Goal: Navigation & Orientation: Find specific page/section

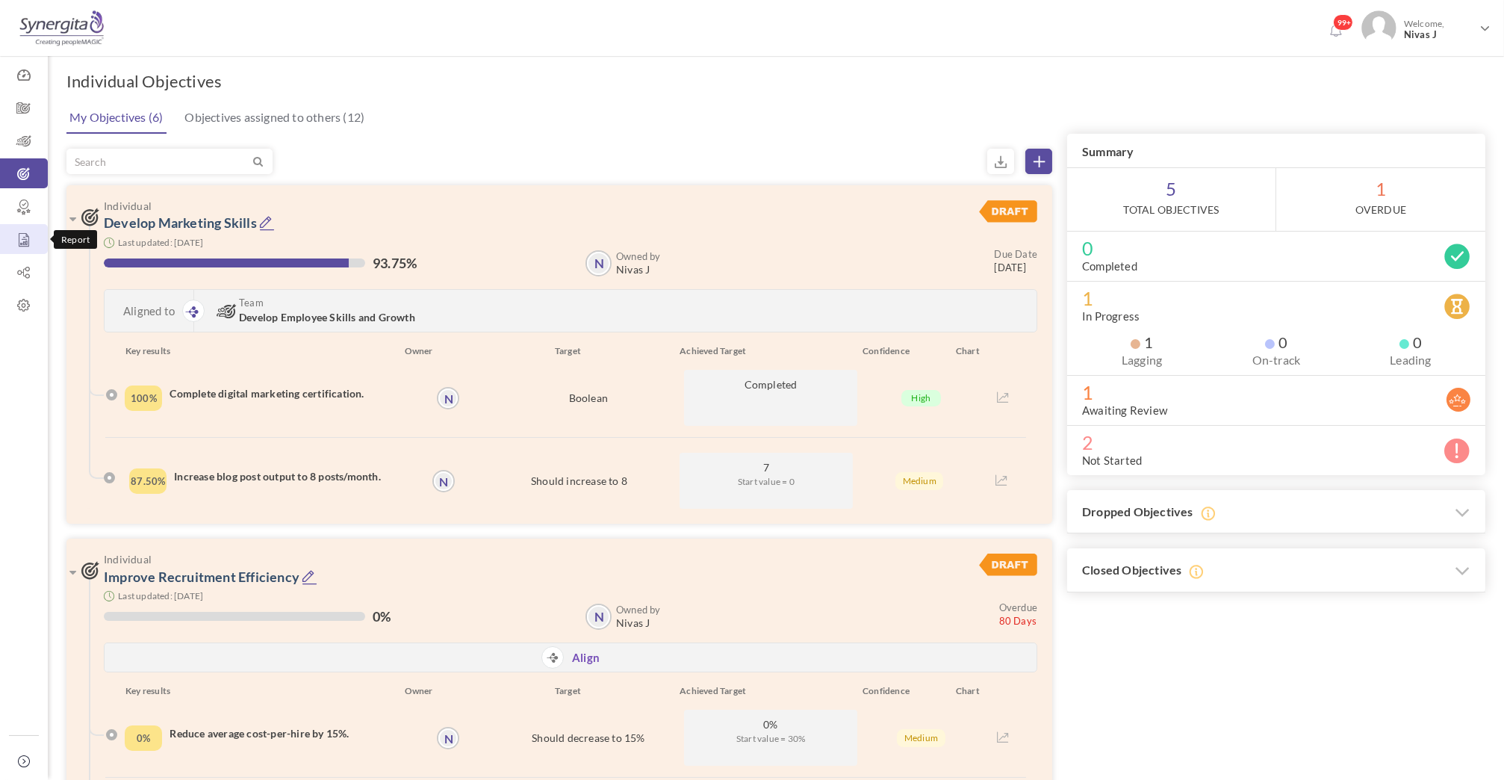
click at [28, 247] on icon at bounding box center [24, 239] width 48 height 15
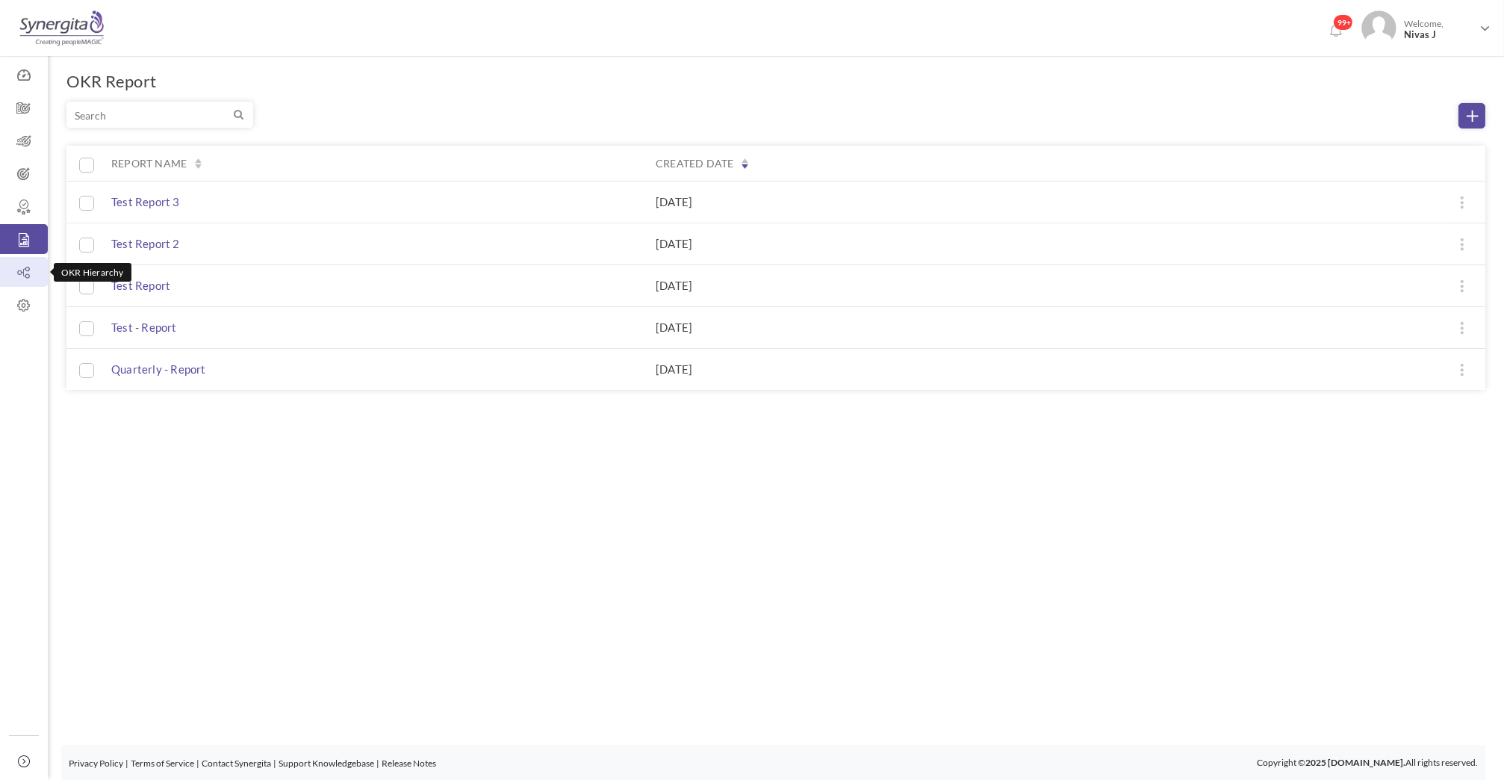
click at [22, 271] on icon at bounding box center [24, 272] width 48 height 15
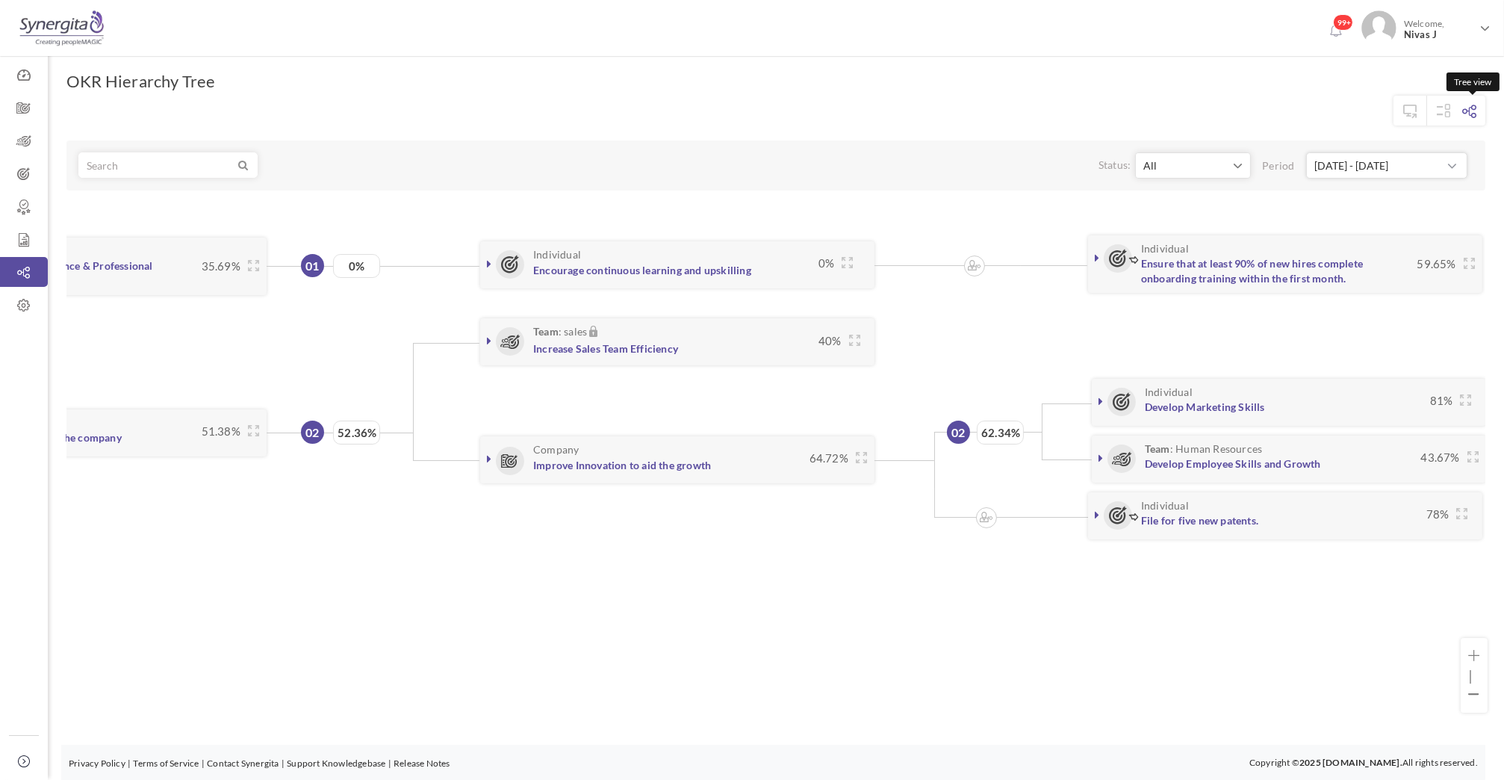
click at [1469, 108] on icon at bounding box center [1470, 111] width 14 height 13
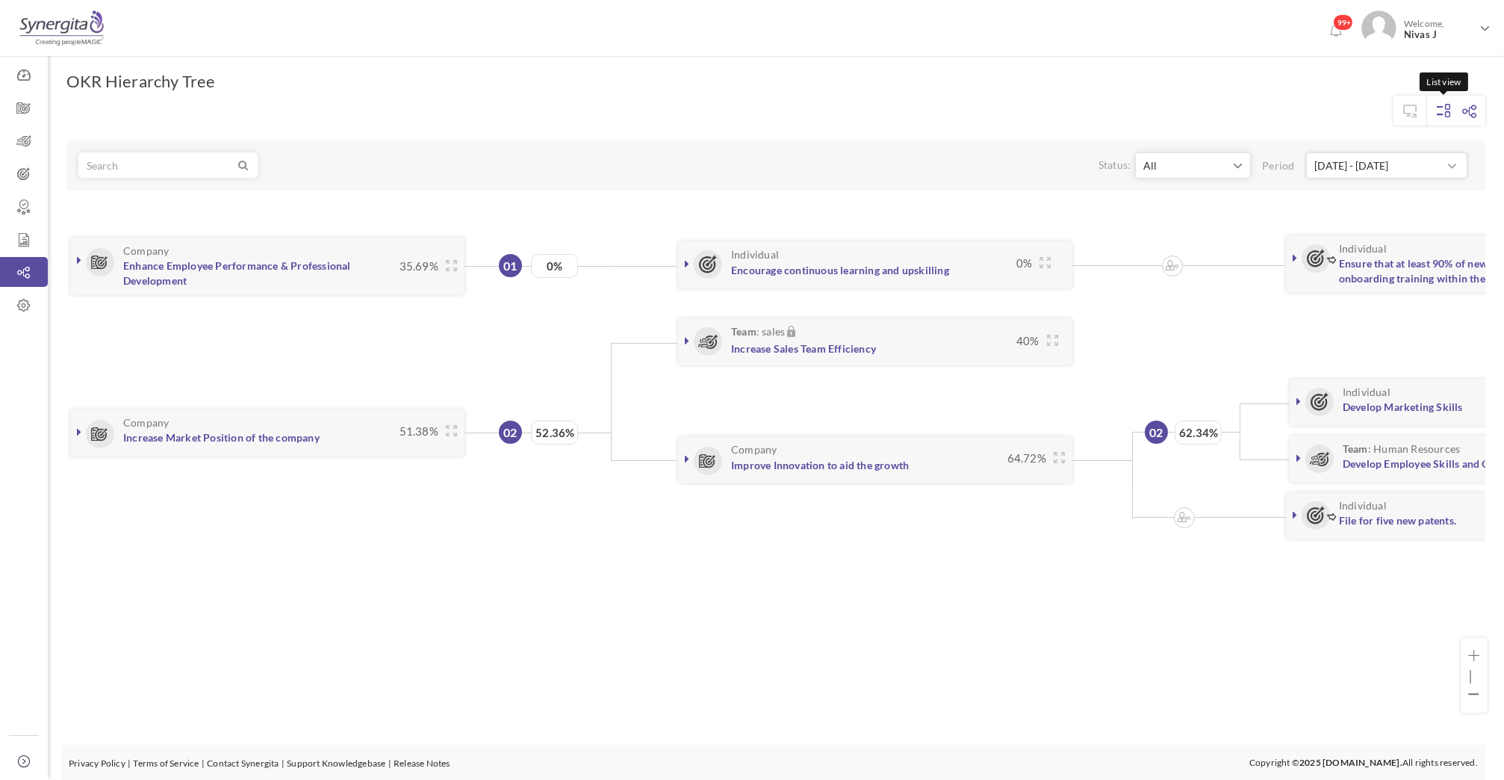
click at [1440, 110] on icon at bounding box center [1443, 110] width 13 height 13
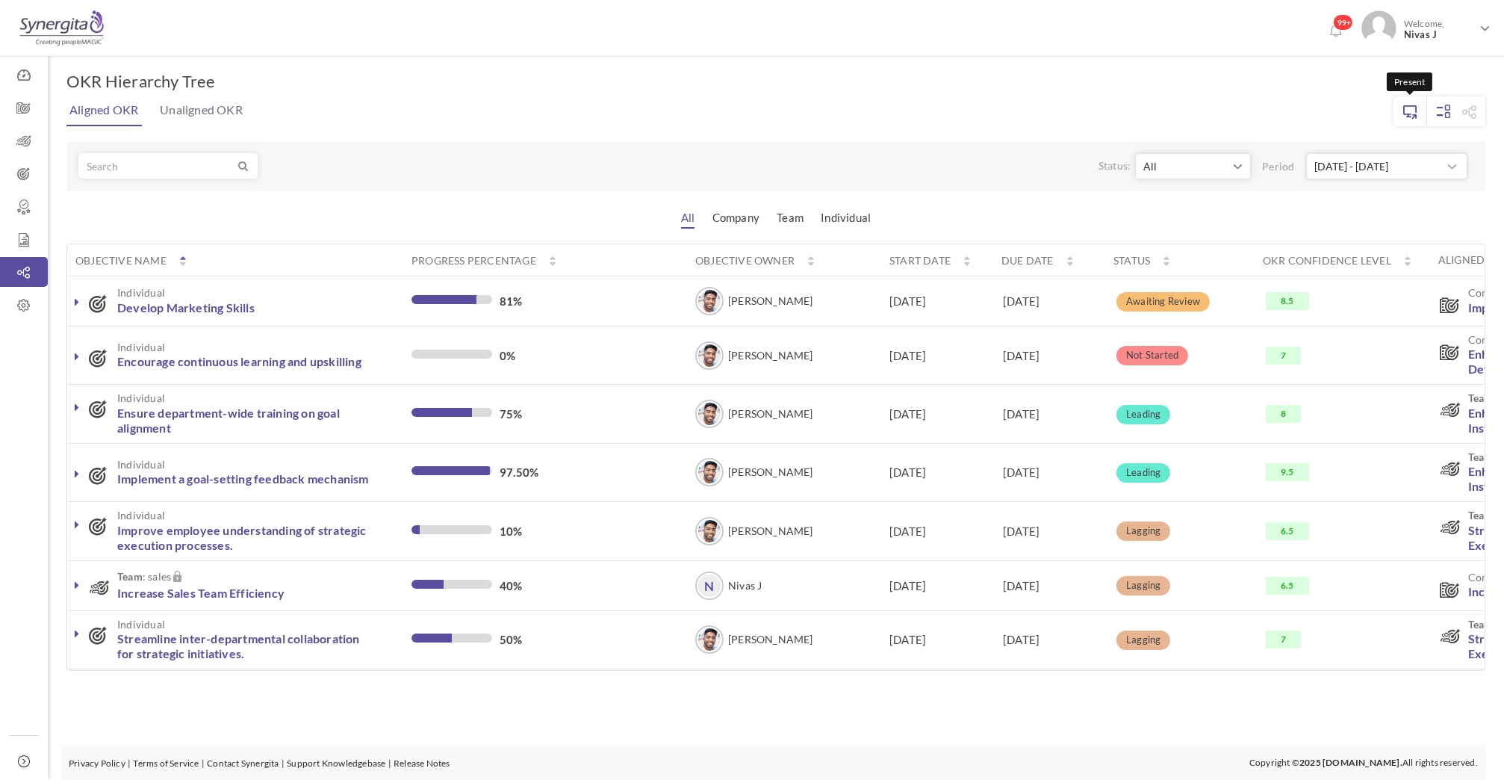
click at [1420, 111] on link at bounding box center [1410, 111] width 33 height 30
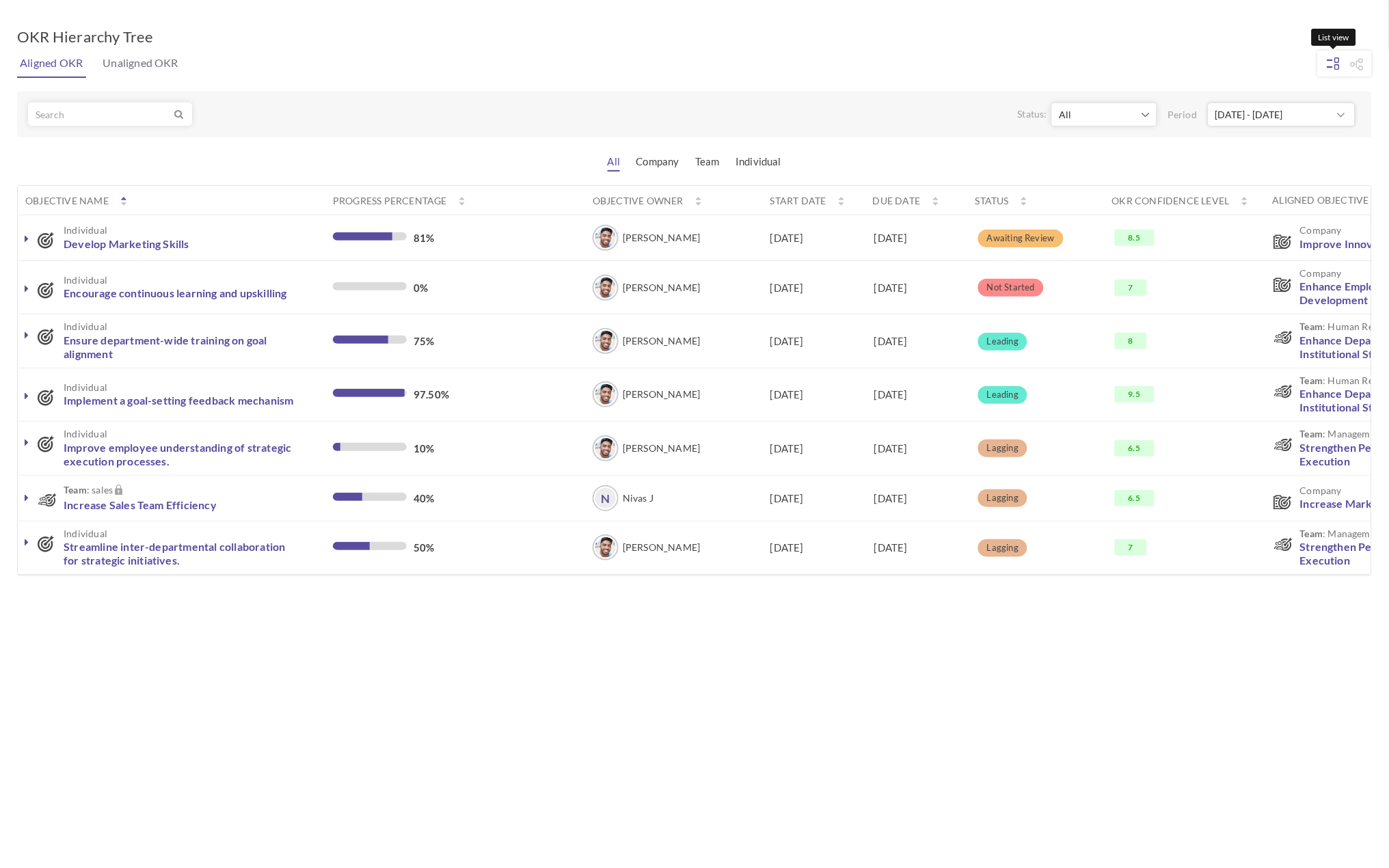
click at [1331, 53] on link at bounding box center [1334, 63] width 27 height 26
click at [1329, 60] on icon at bounding box center [1333, 63] width 12 height 12
click at [914, 99] on div "Status: All Not Started Leading Lagging Awaiting Approval Awaiting Review Compl…" at bounding box center [694, 114] width 1355 height 46
click at [1356, 66] on icon at bounding box center [1357, 63] width 13 height 12
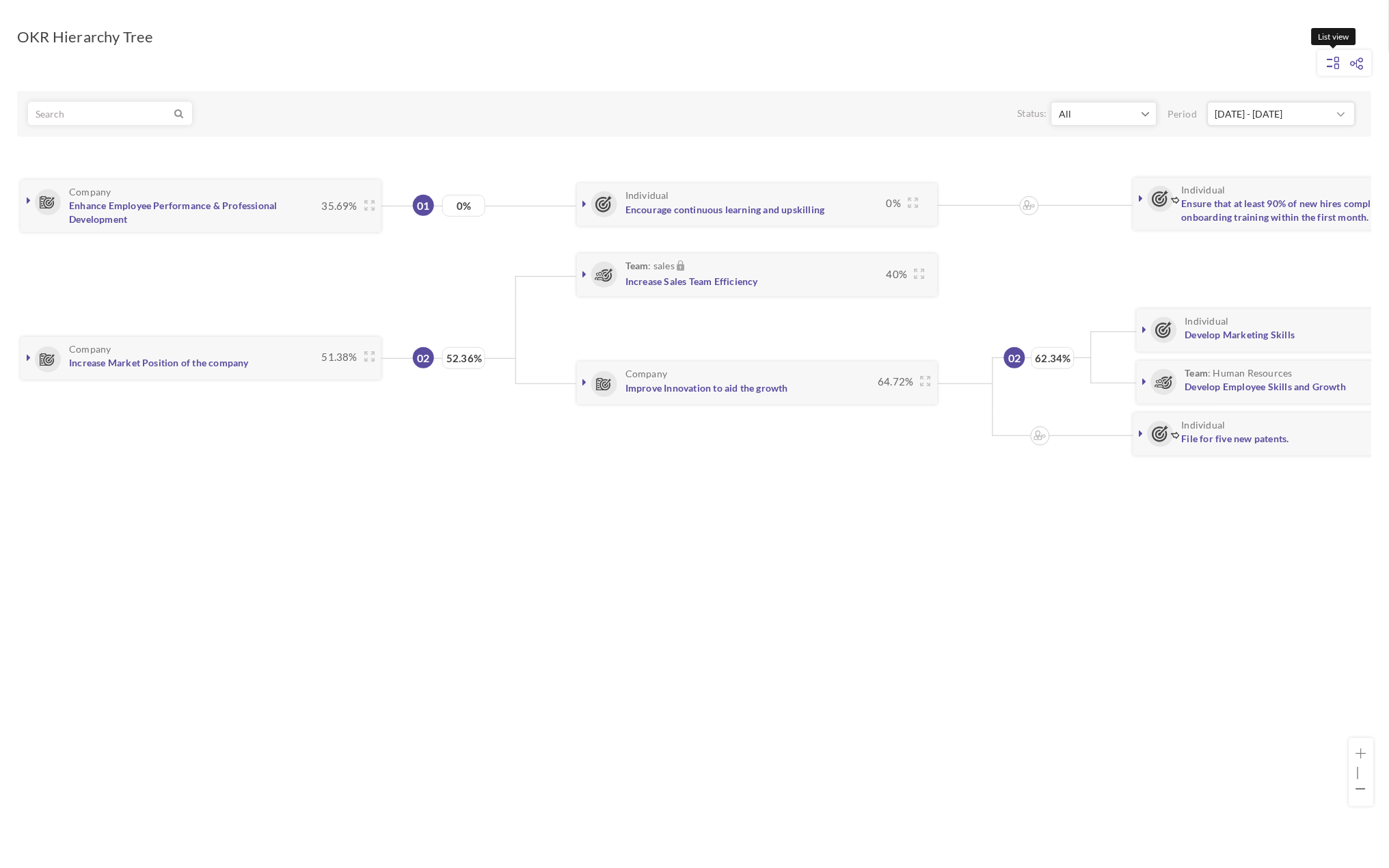
click at [1338, 69] on small at bounding box center [1333, 64] width 12 height 15
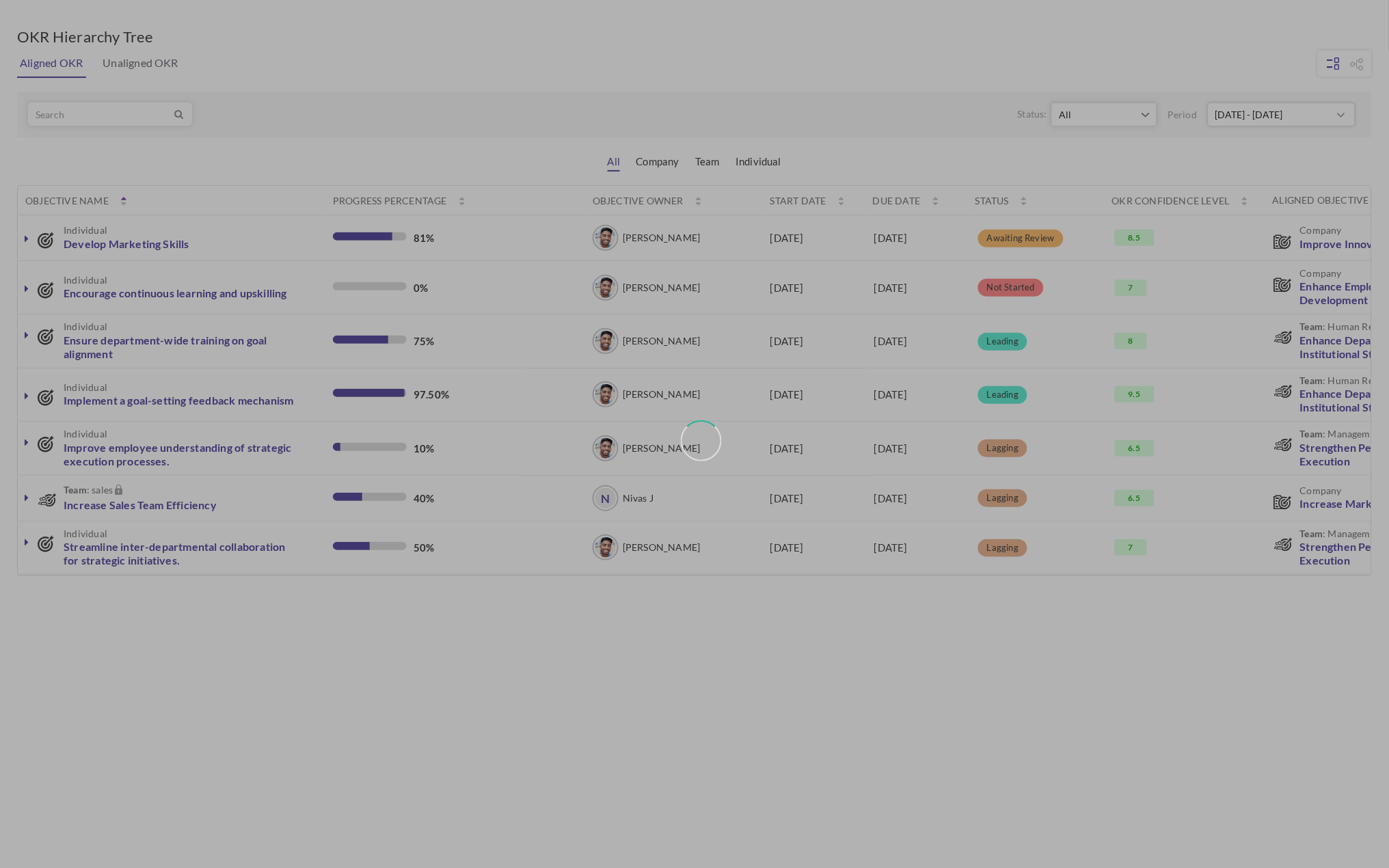
type input "[DATE] - [DATE]"
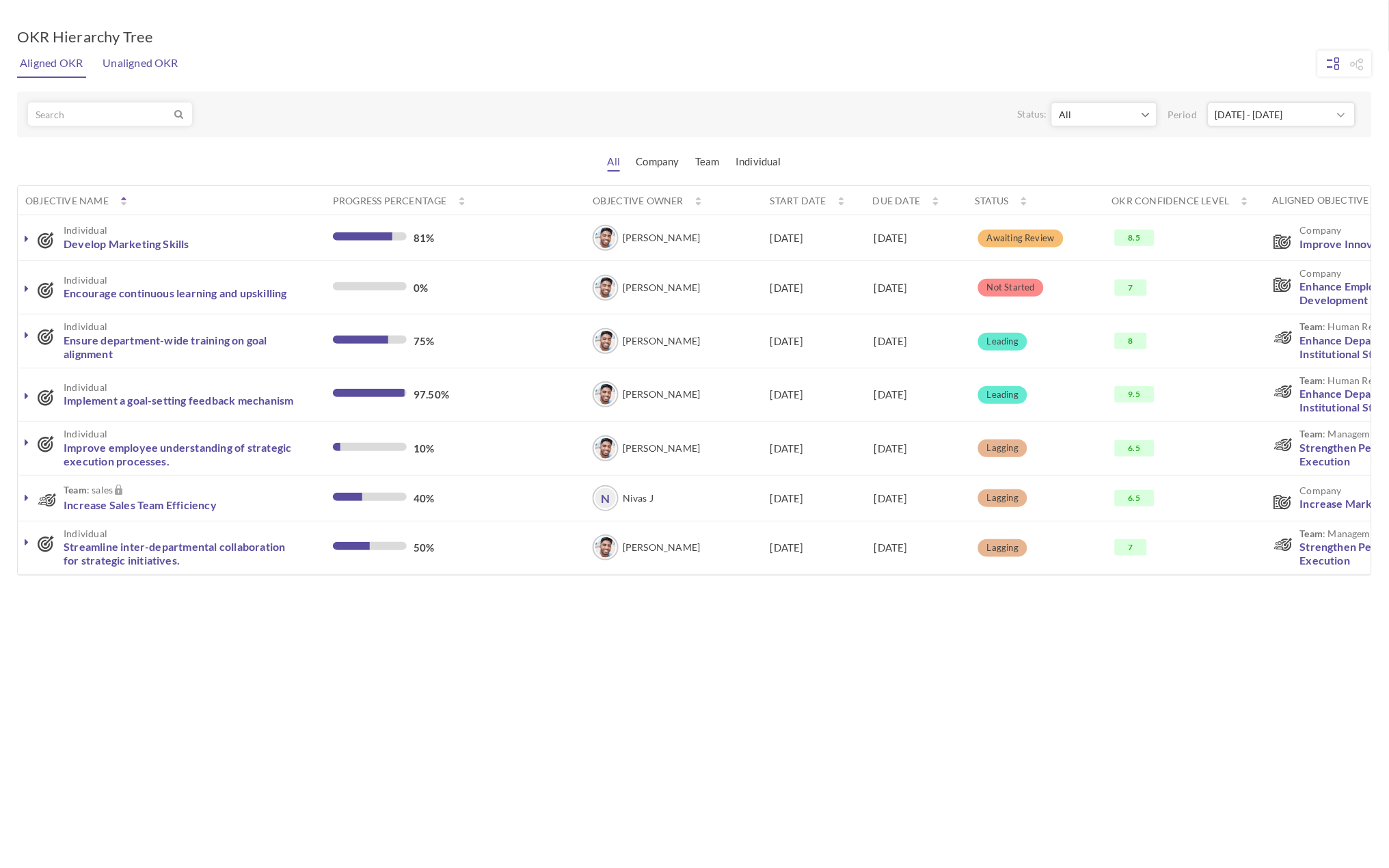
click at [145, 57] on link "Unaligned OKR" at bounding box center [140, 63] width 82 height 27
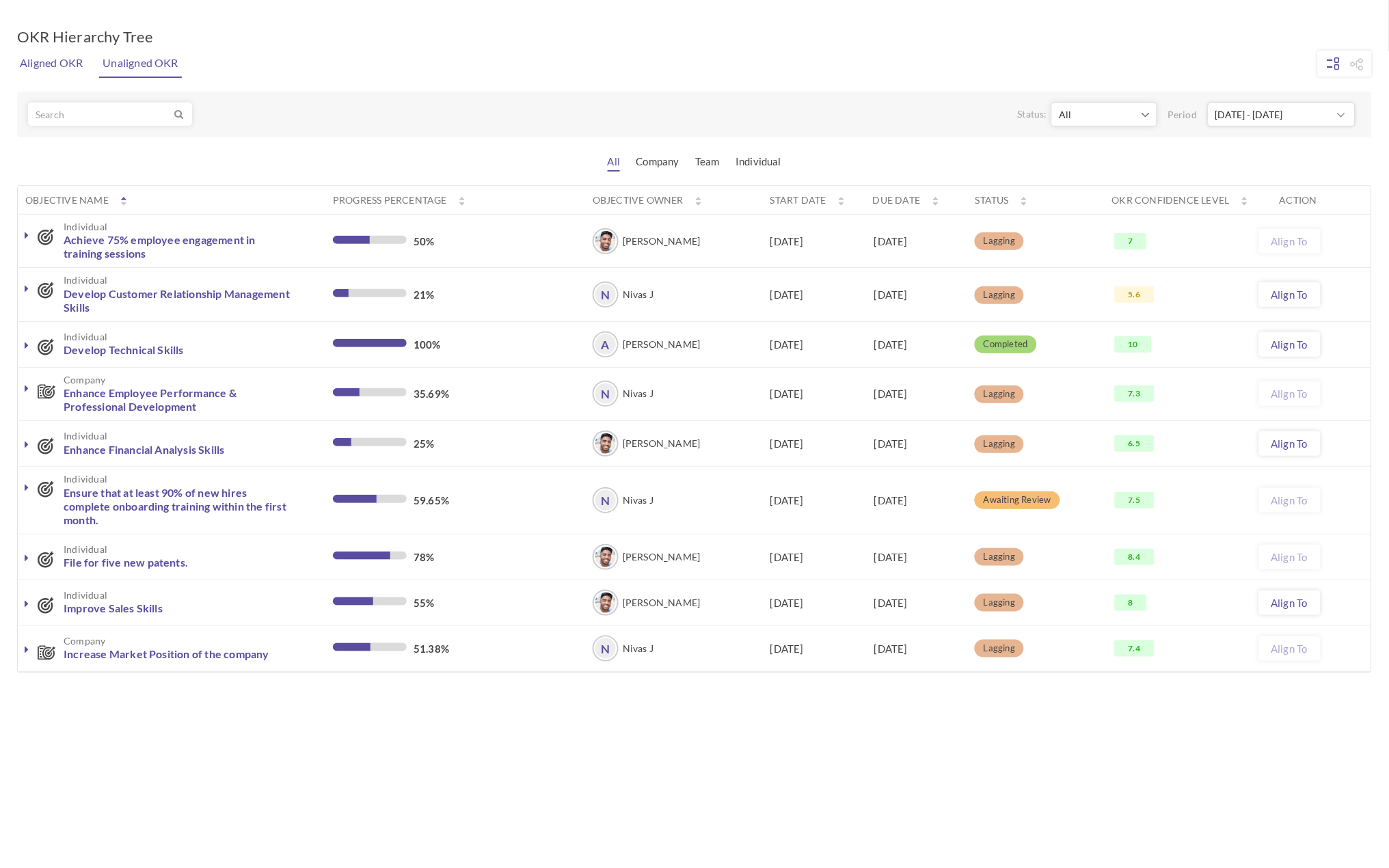
click at [60, 57] on link "Aligned OKR" at bounding box center [51, 63] width 70 height 27
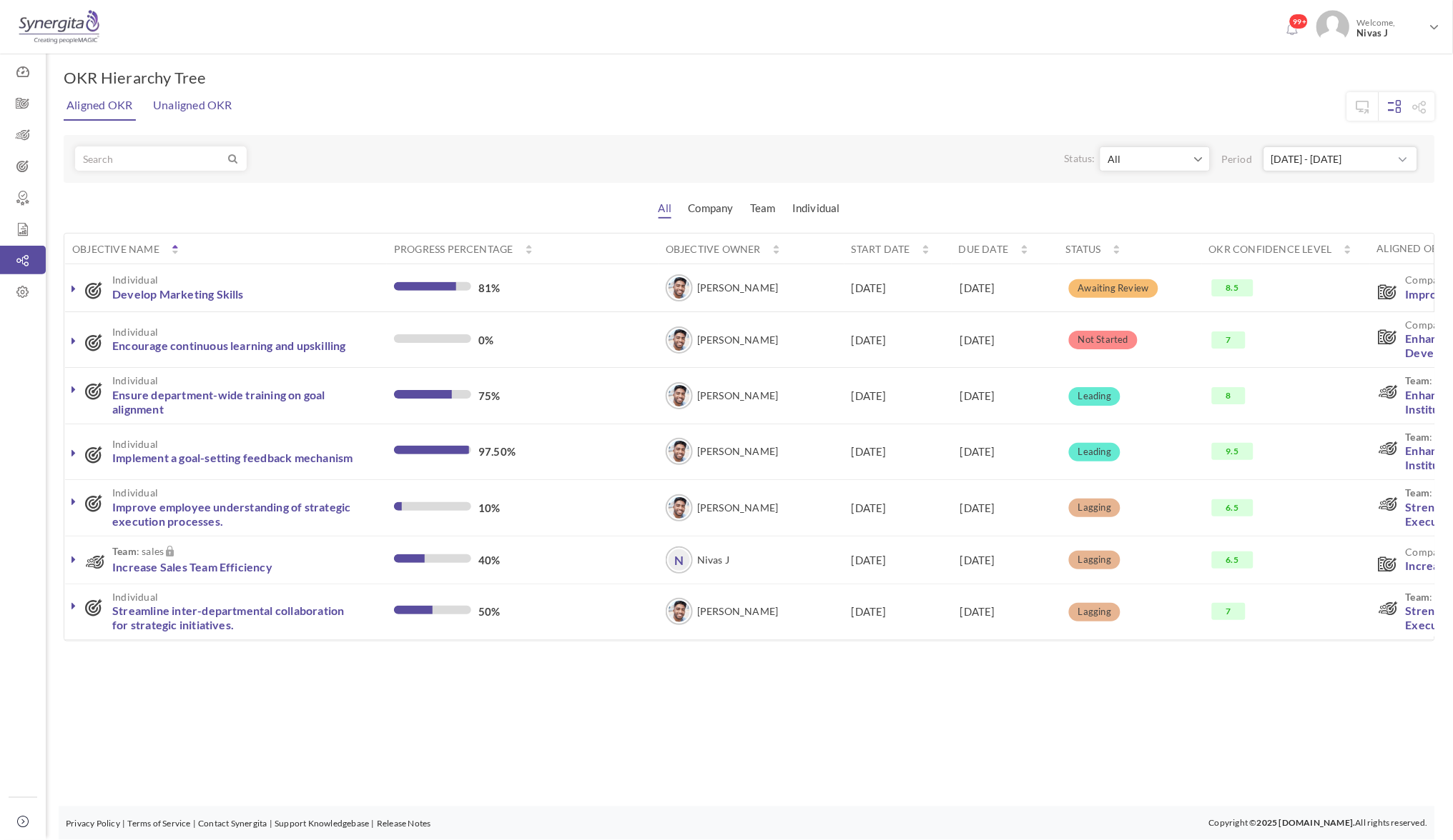
click at [191, 106] on link "Unaligned OKR" at bounding box center [192, 105] width 86 height 29
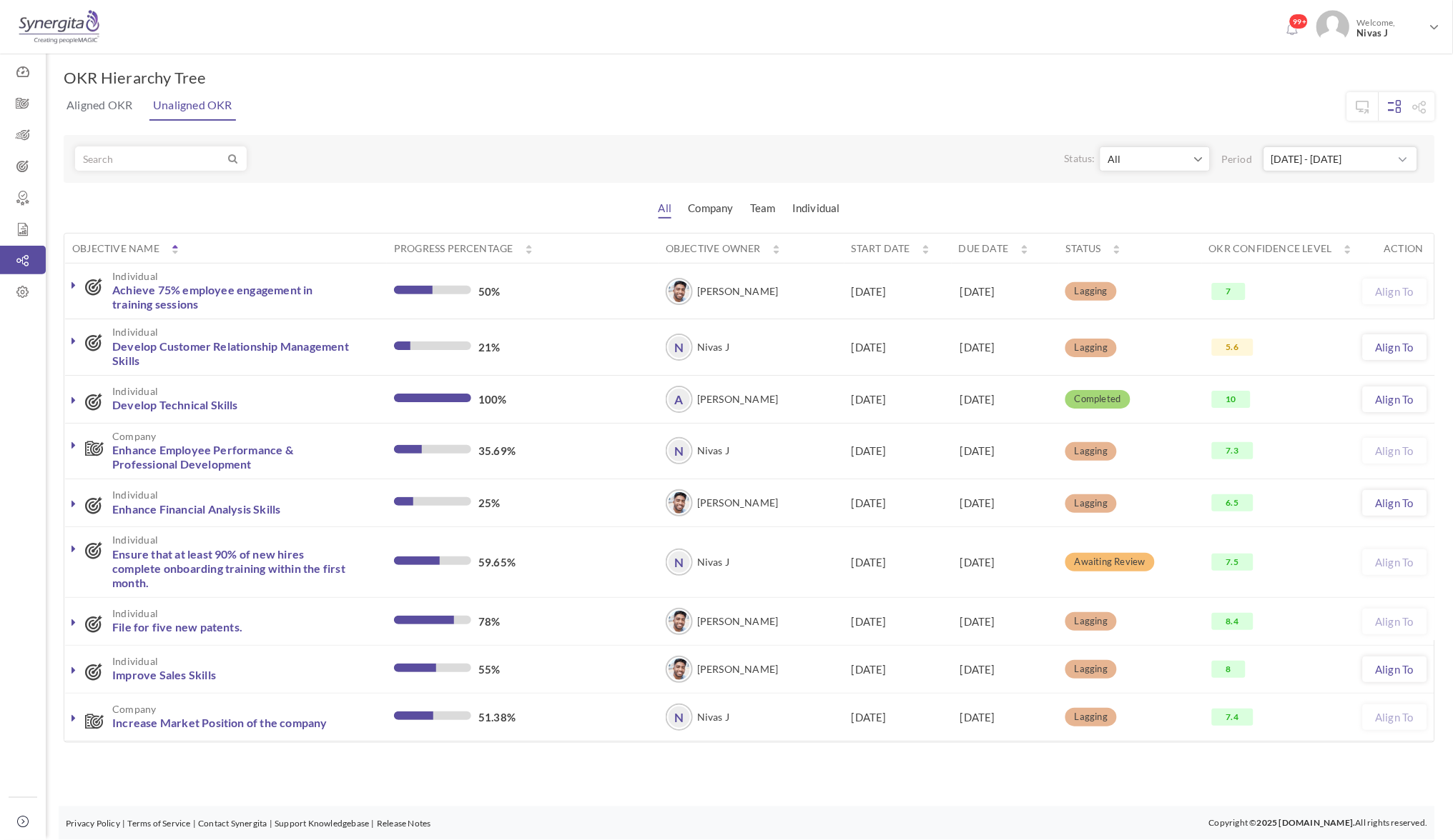
click at [75, 283] on icon at bounding box center [74, 285] width 4 height 11
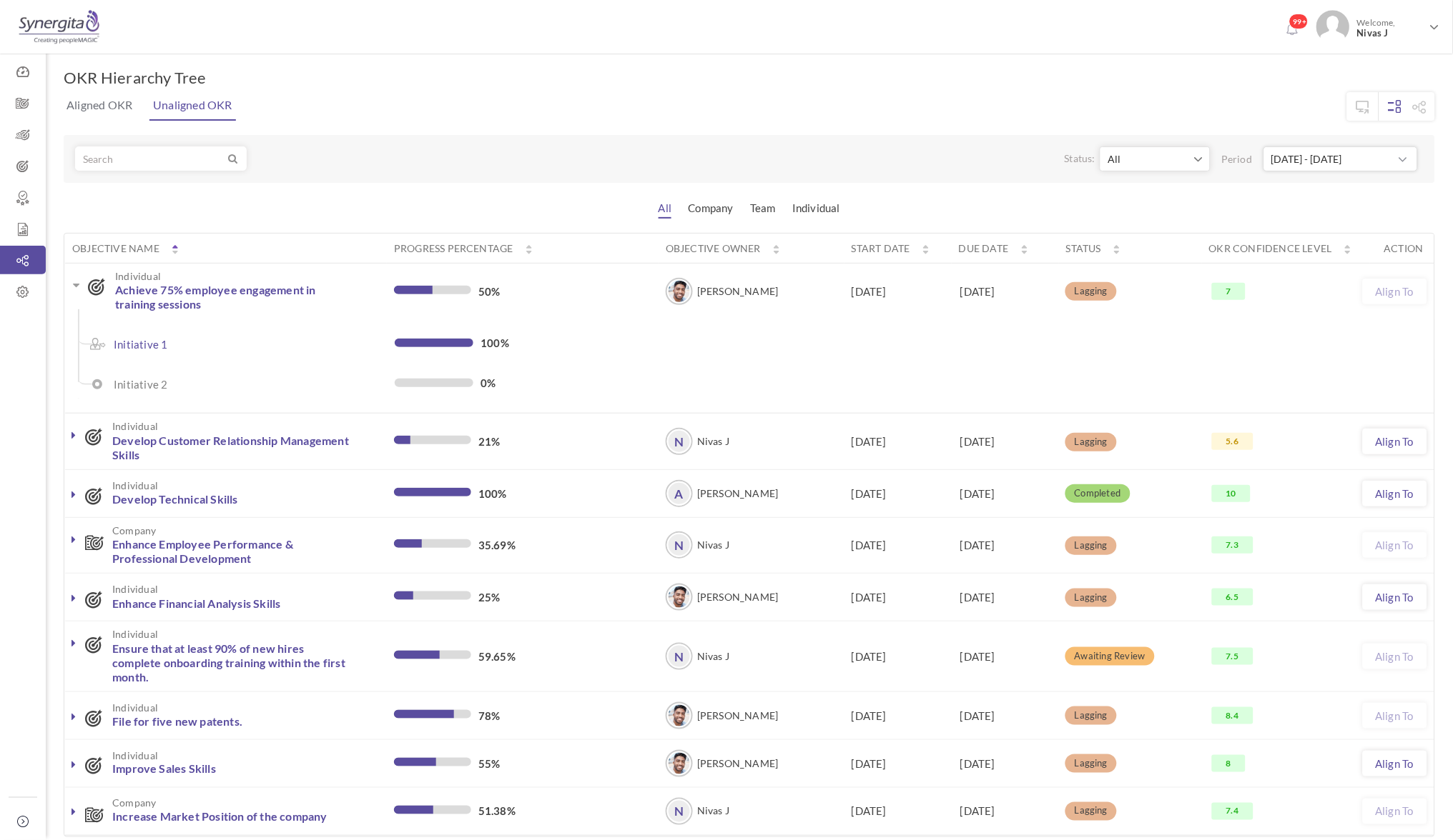
click at [75, 283] on icon at bounding box center [76, 285] width 7 height 11
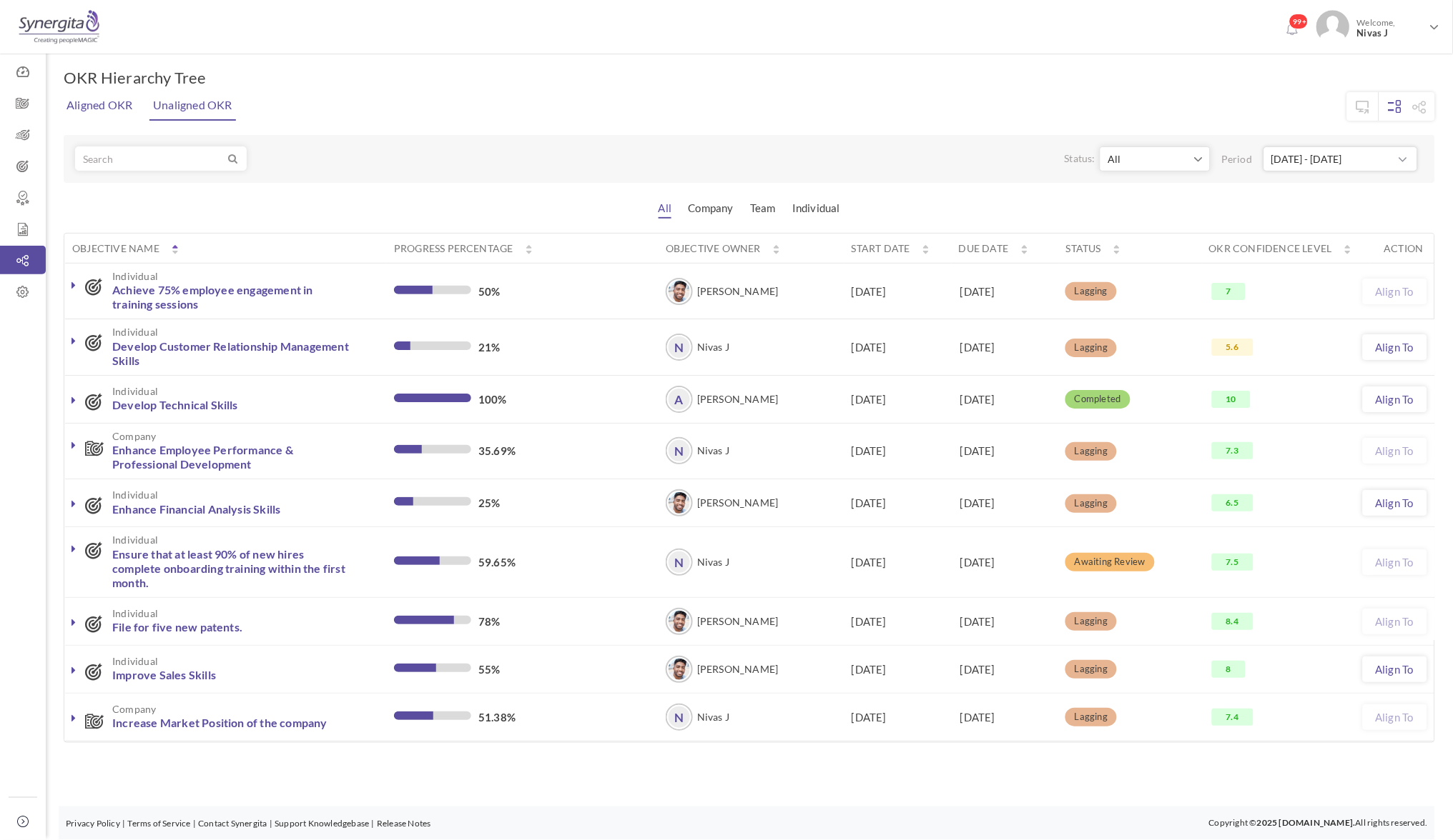
click at [101, 103] on link "Aligned OKR" at bounding box center [100, 105] width 73 height 29
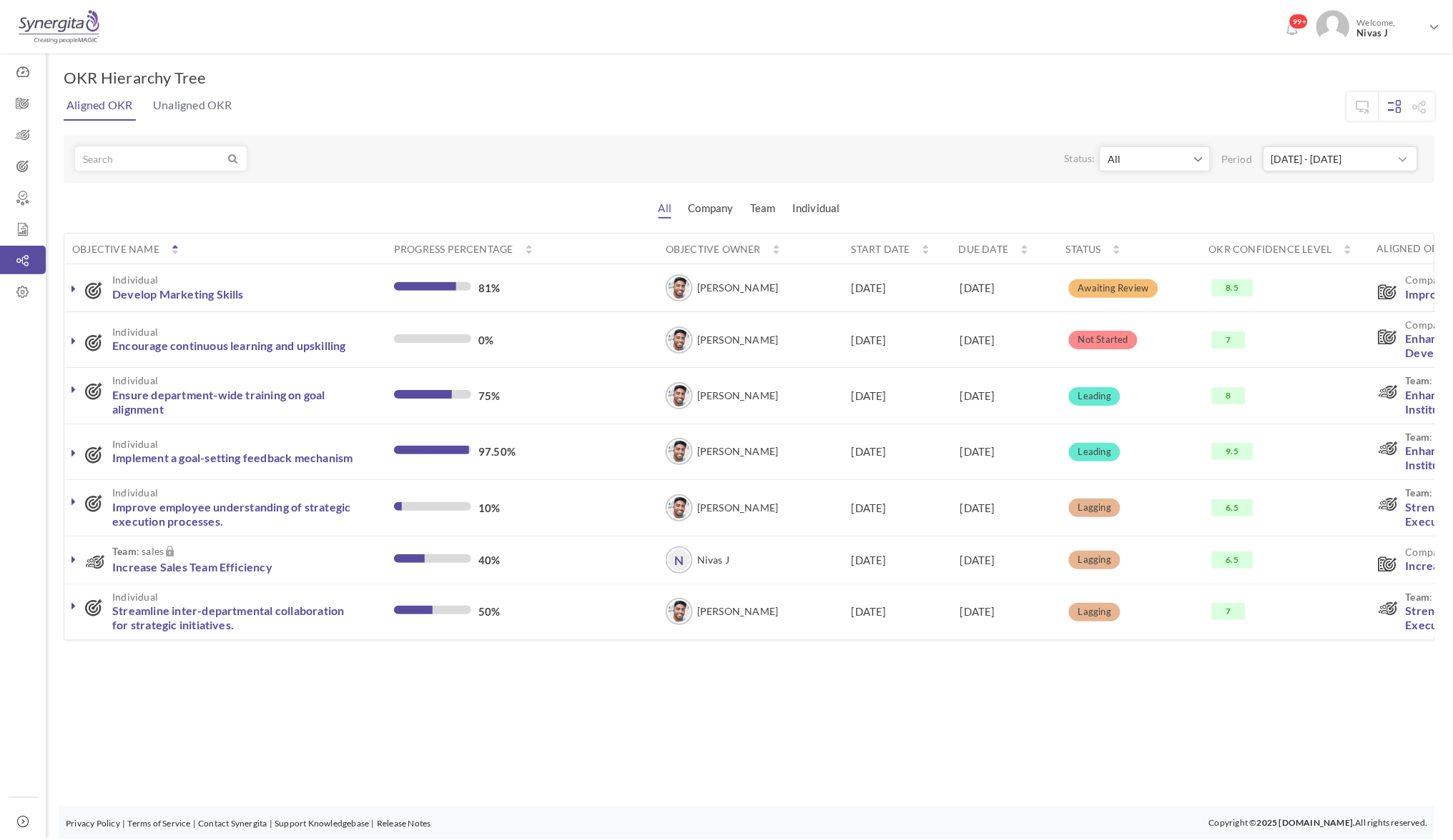
click at [1114, 250] on span "Status" at bounding box center [1093, 249] width 54 height 14
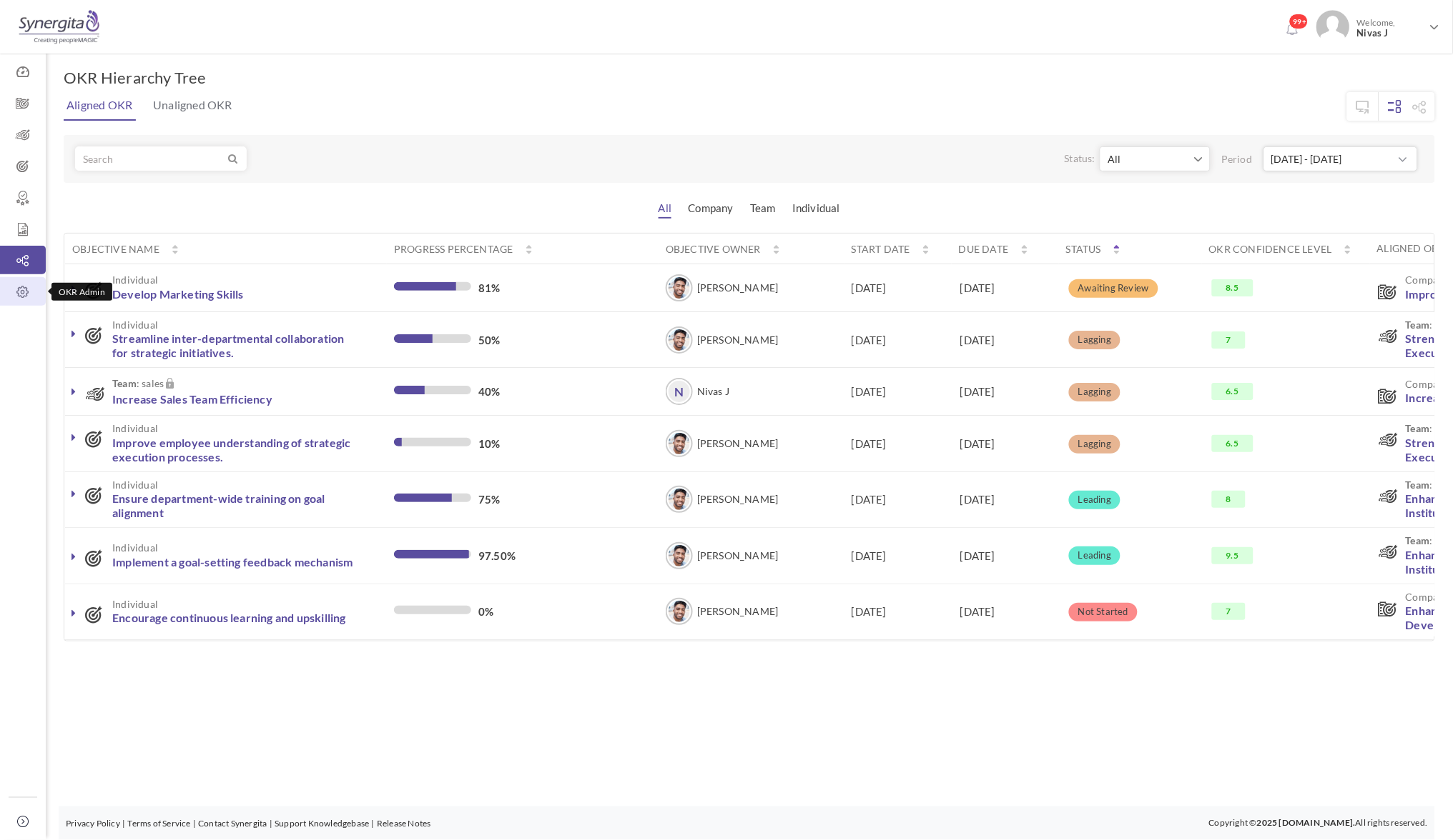
click at [15, 291] on icon at bounding box center [23, 292] width 46 height 14
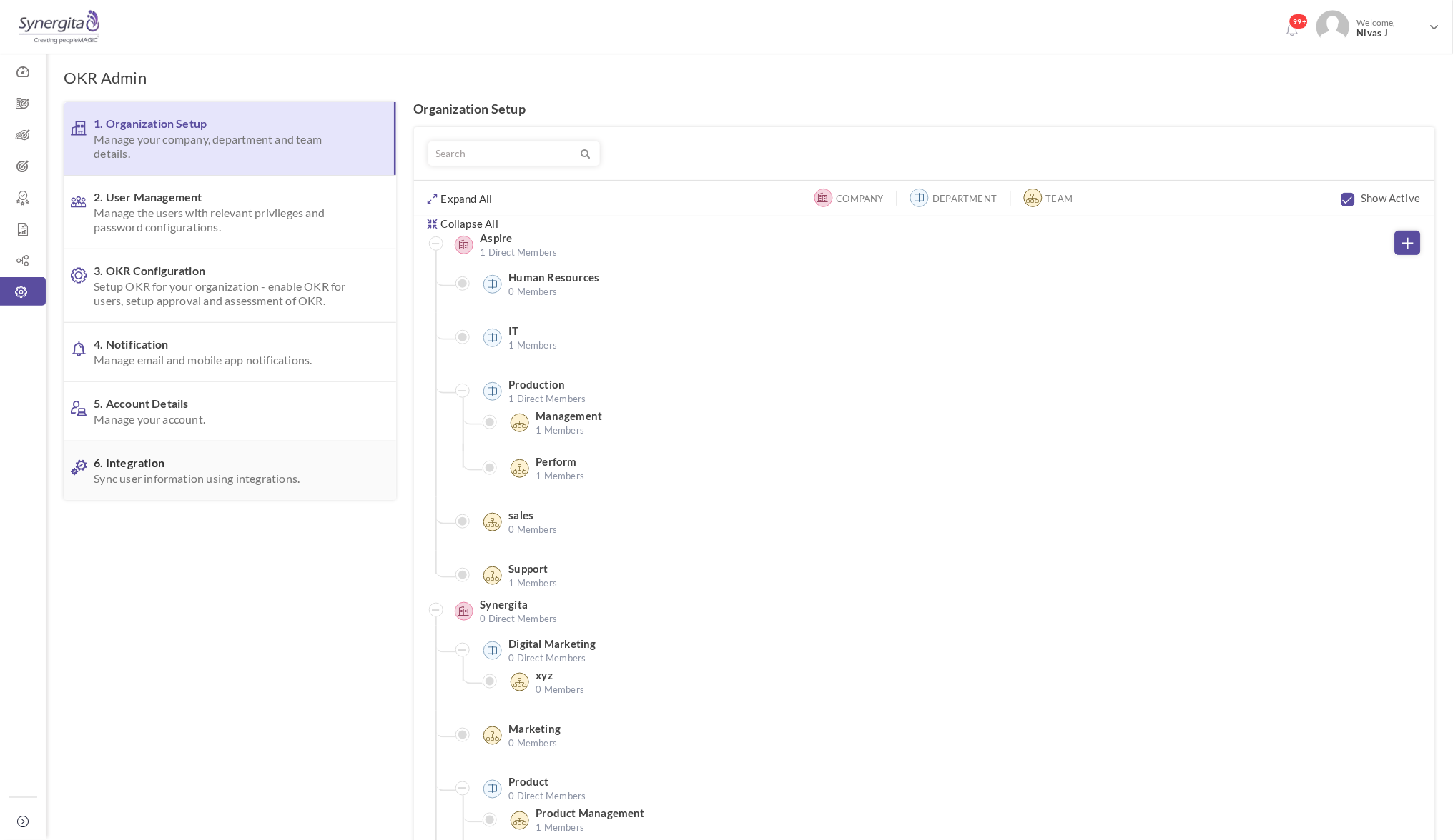
click at [192, 472] on span "Sync user information using integrations." at bounding box center [226, 478] width 264 height 14
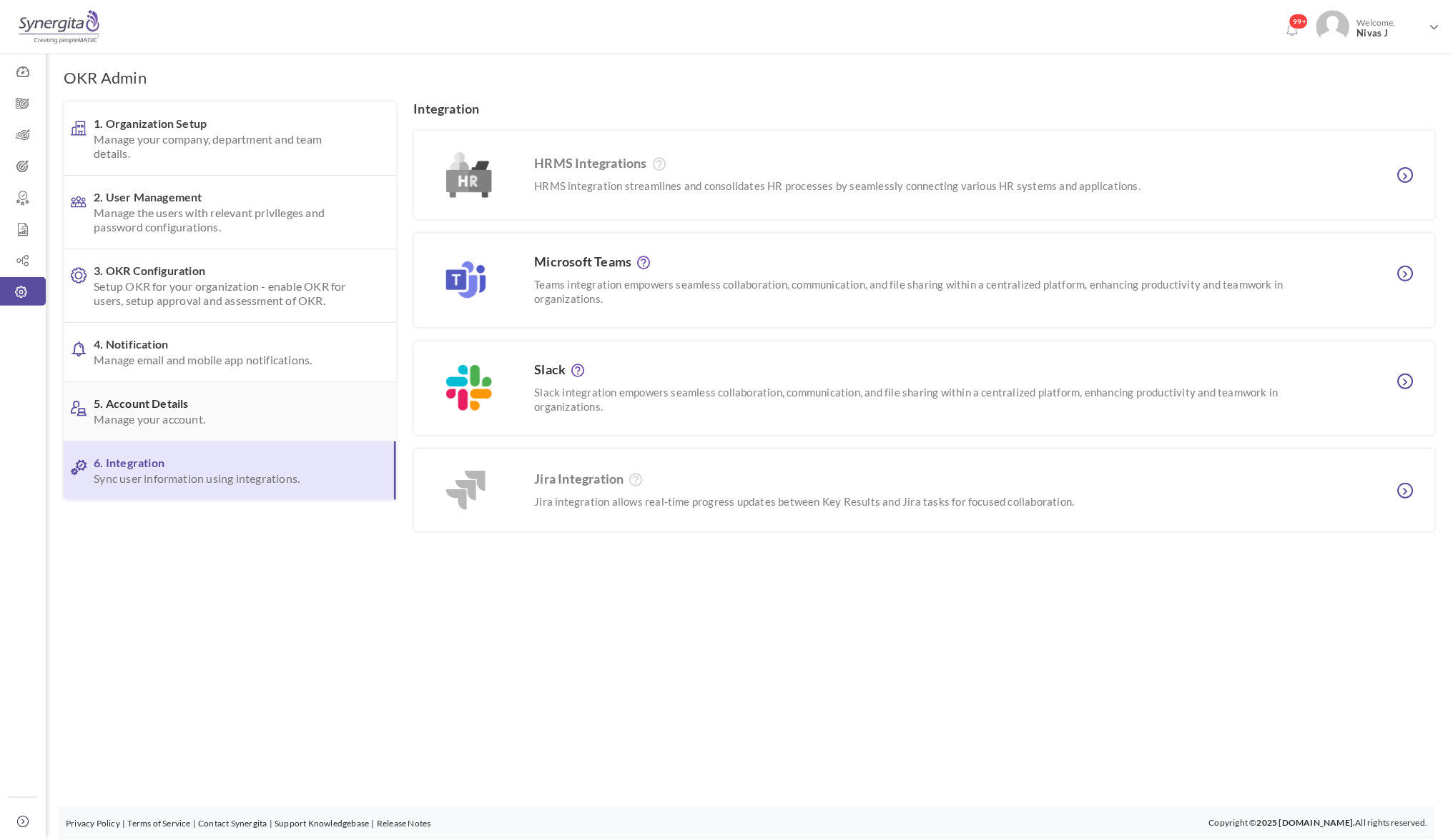
click at [149, 403] on span "5. Account Details Manage your account." at bounding box center [226, 411] width 264 height 30
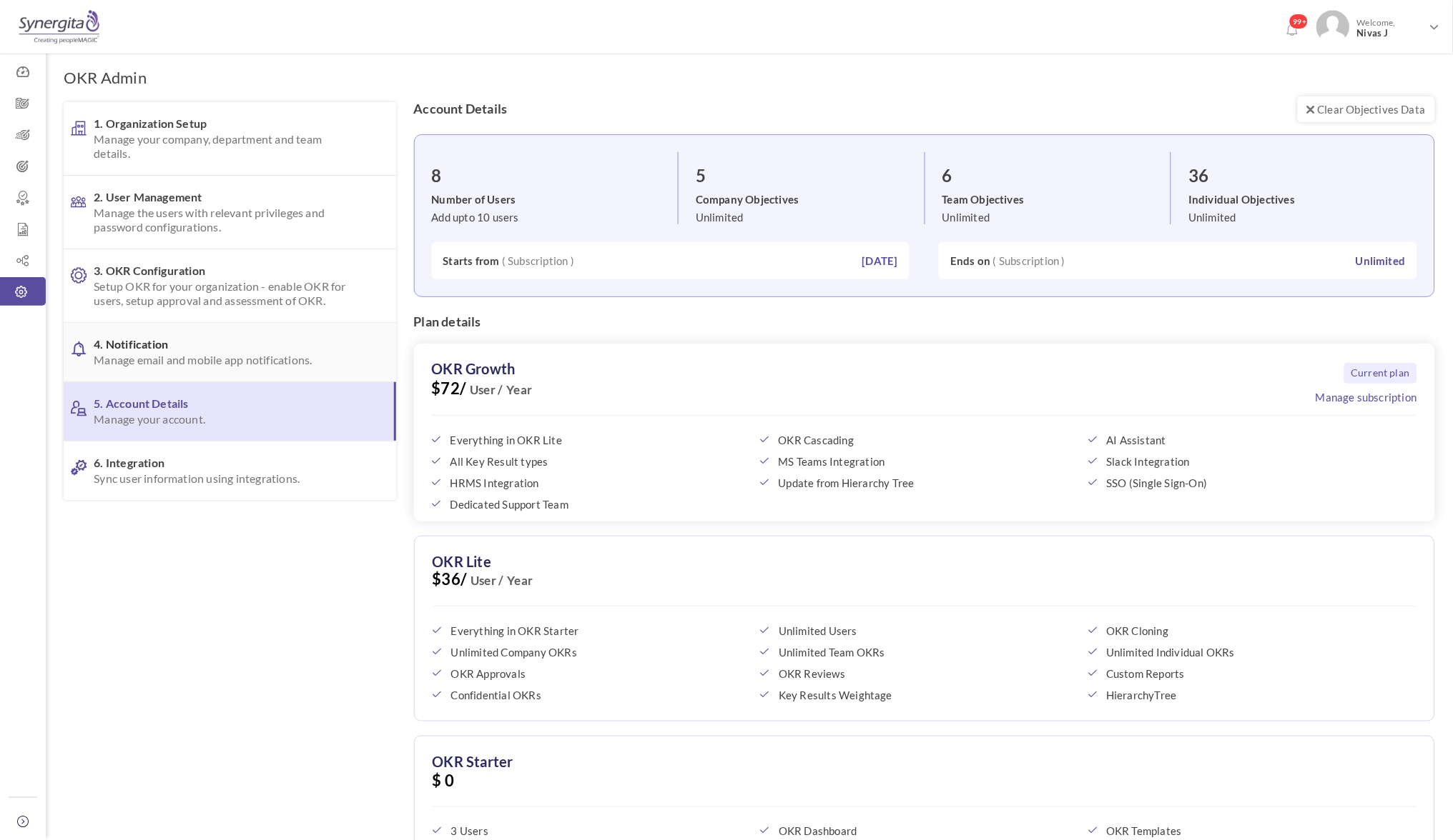
click at [185, 348] on span "4. Notification Manage email and mobile app notifications." at bounding box center [226, 352] width 264 height 30
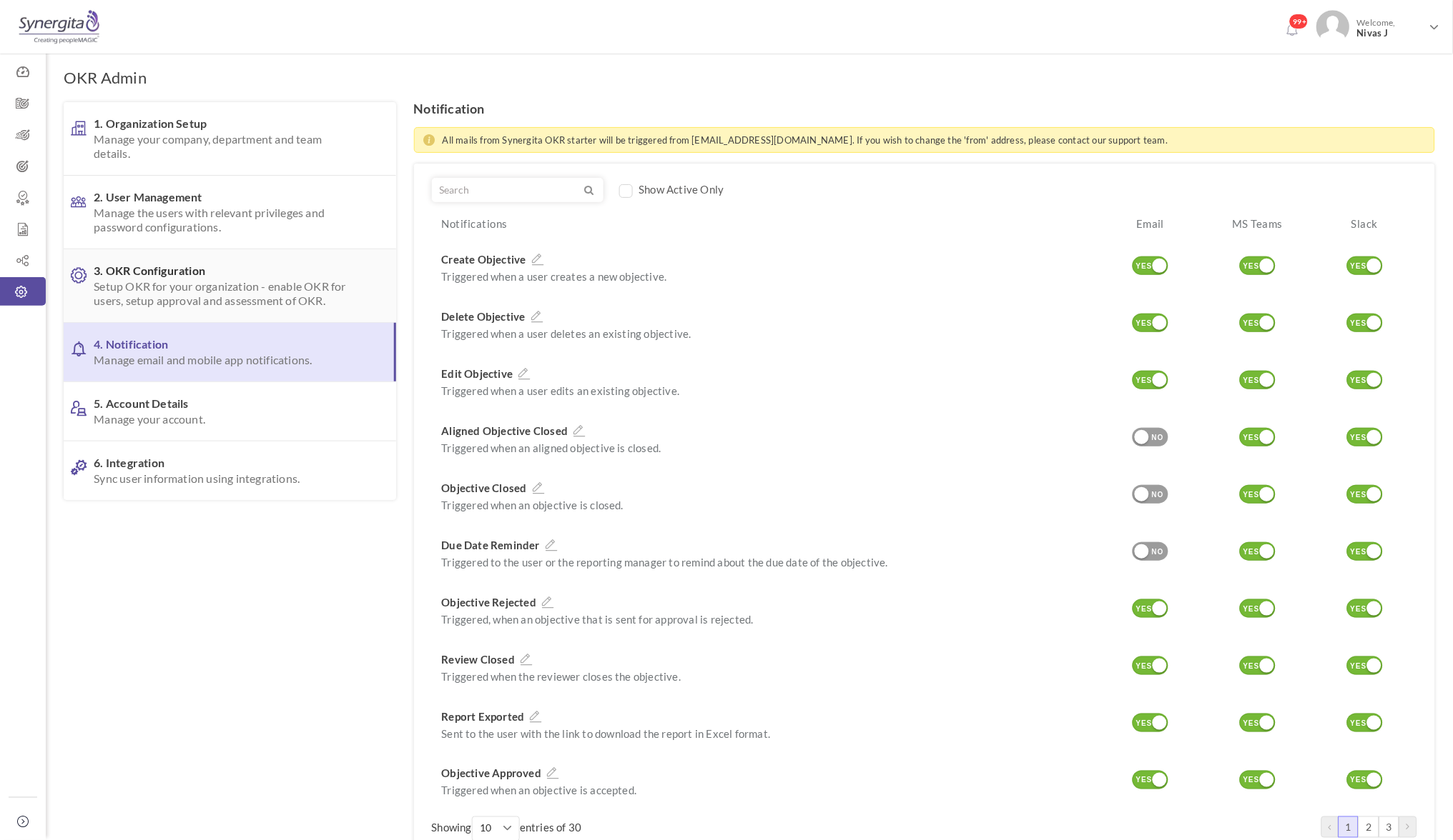
click at [175, 284] on span "Setup OKR for your organization - enable OKR for users, setup approval and asse…" at bounding box center [226, 294] width 264 height 29
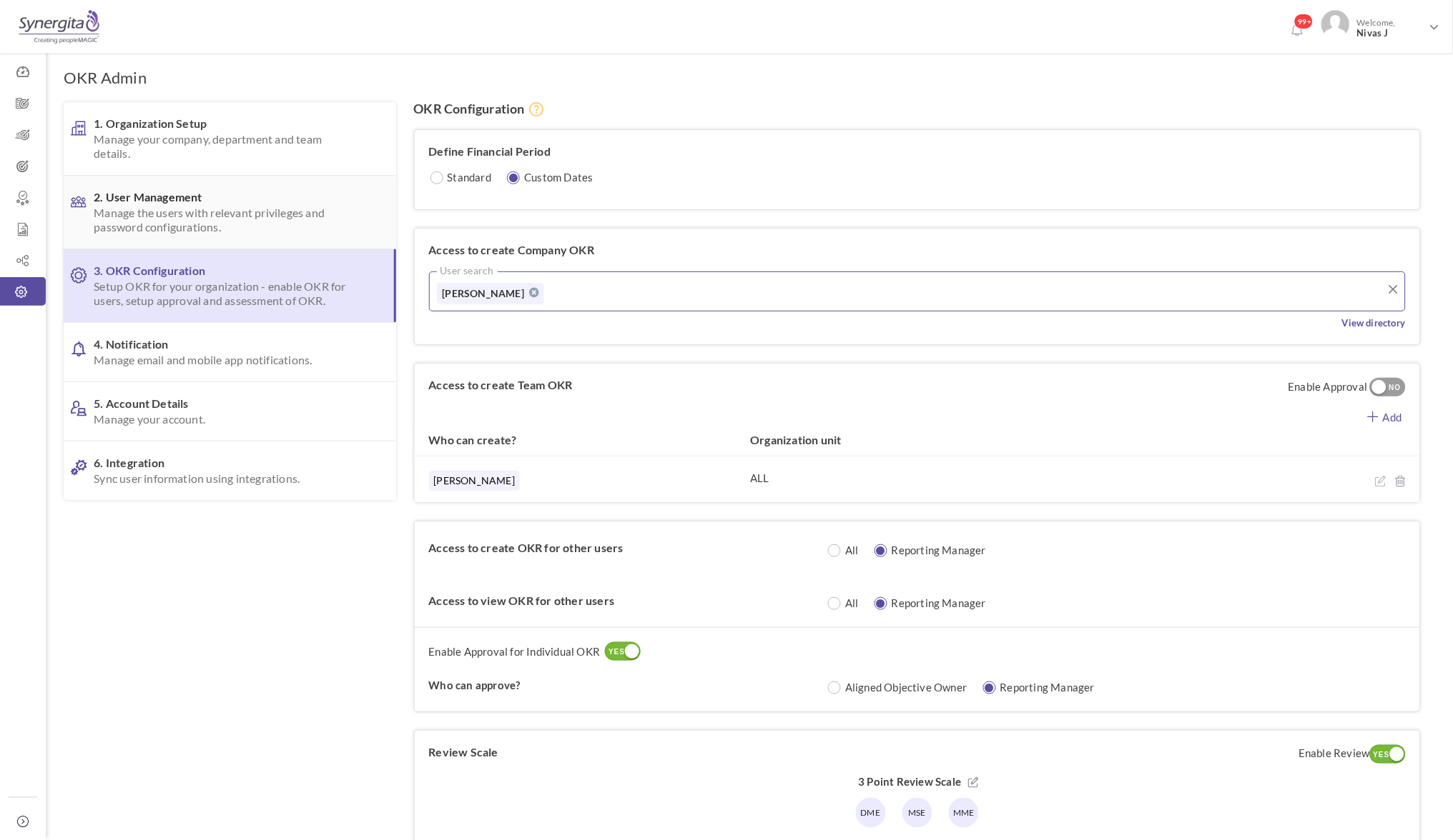
click at [284, 211] on span "Manage the users with relevant privileges and password configurations." at bounding box center [226, 220] width 264 height 29
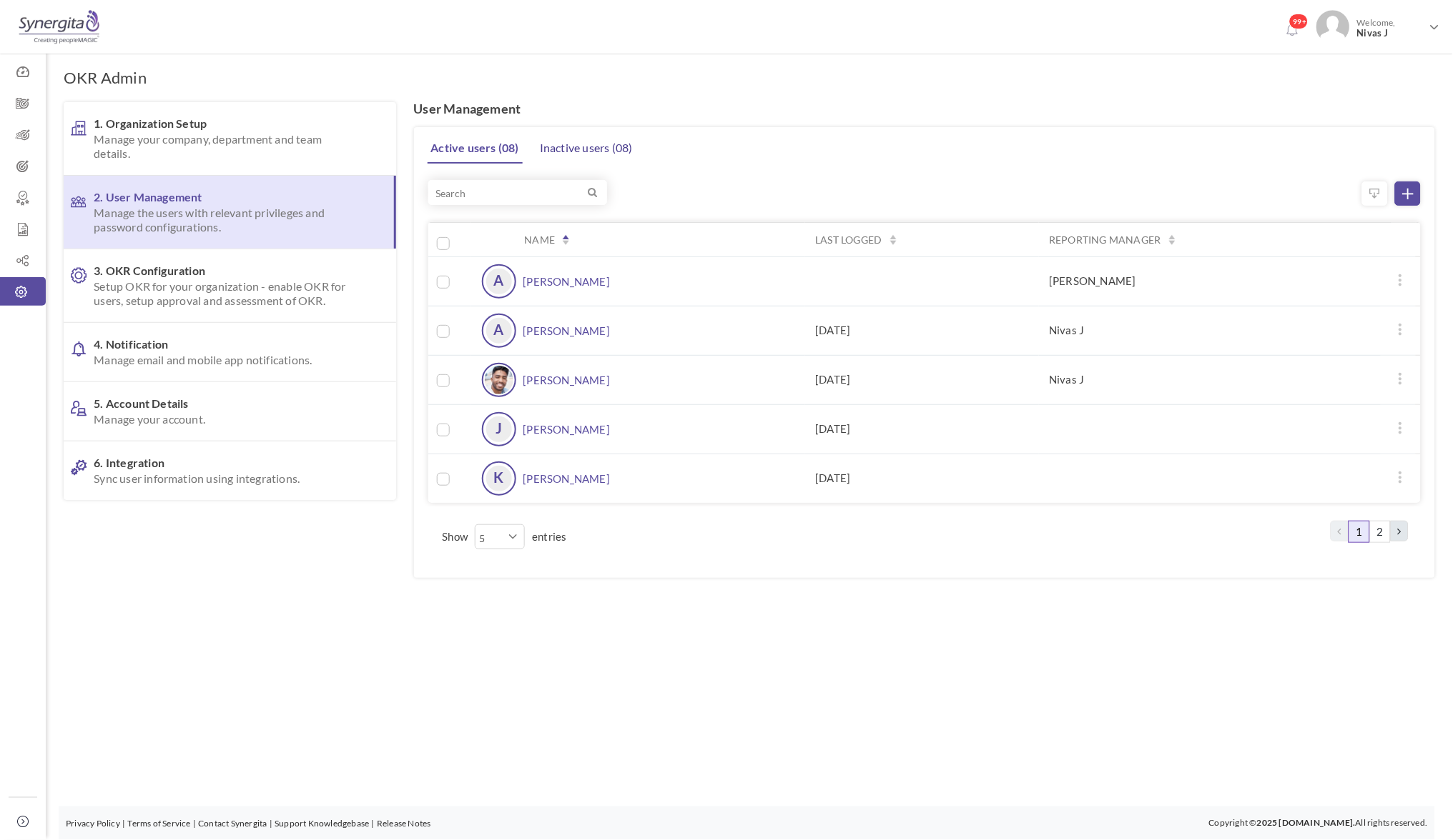
click at [566, 146] on link "Inactive users ( 08 )" at bounding box center [586, 148] width 101 height 29
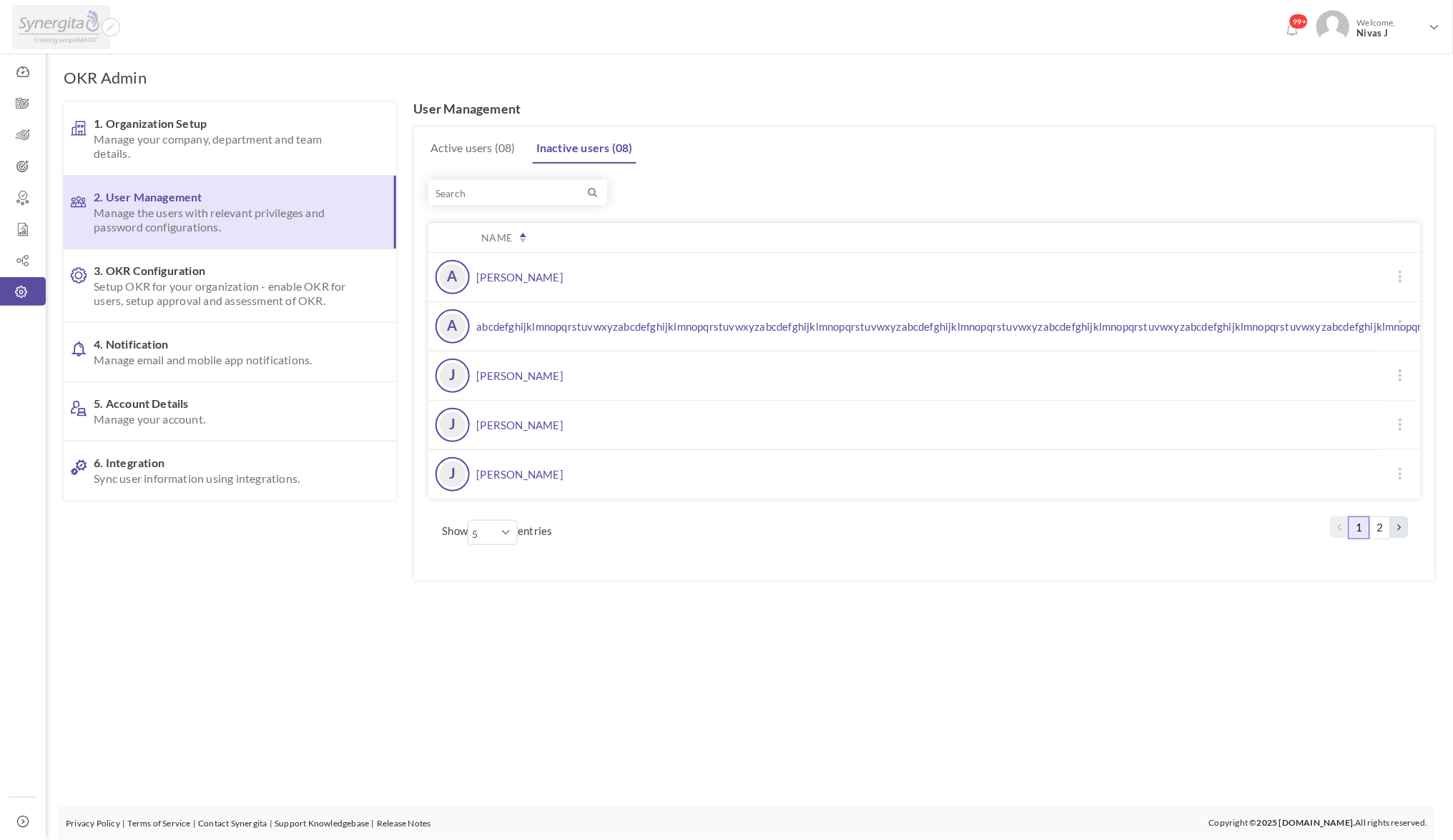
click at [40, 27] on img at bounding box center [58, 27] width 85 height 35
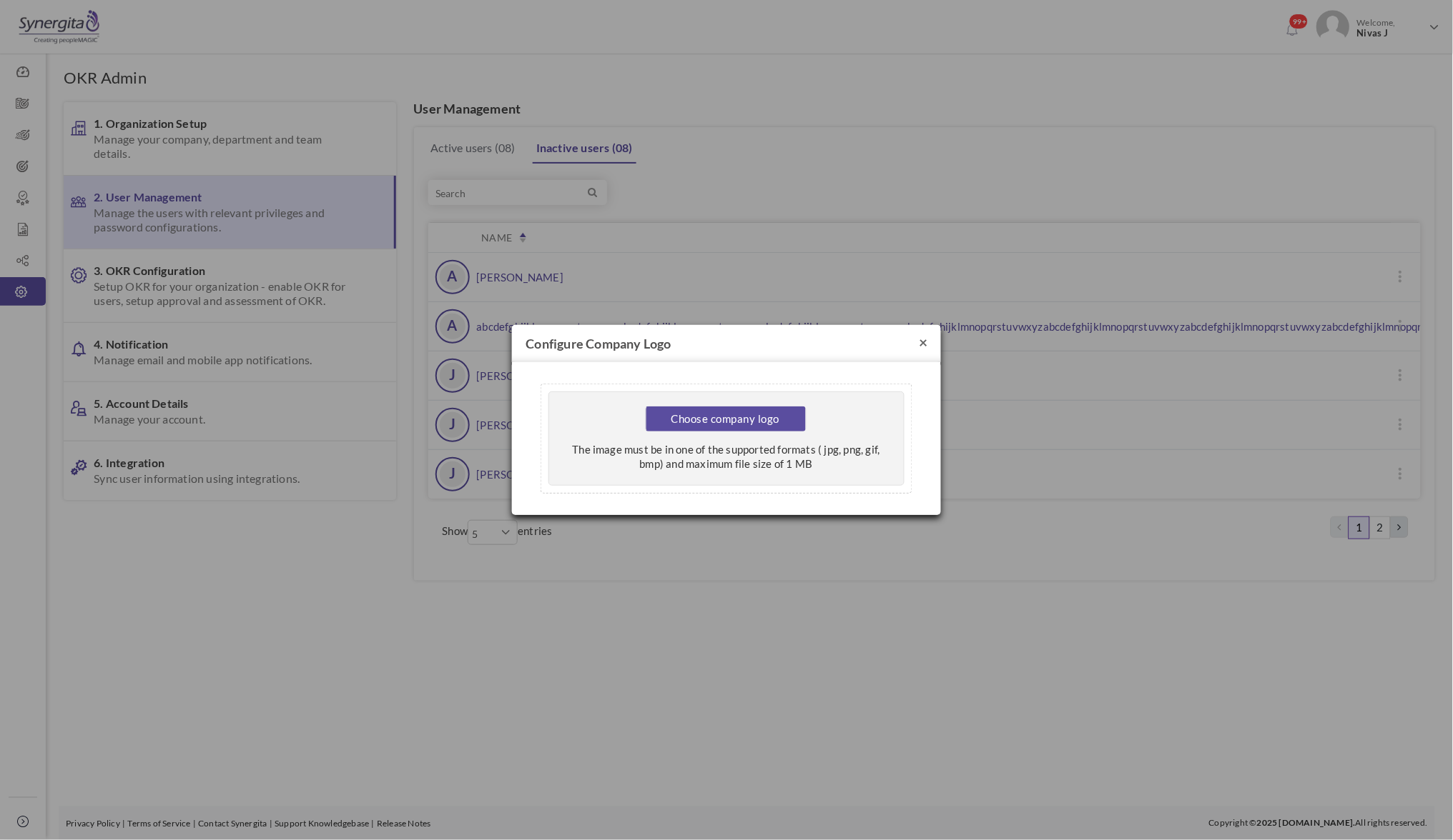
click at [924, 342] on button "×" at bounding box center [924, 343] width 9 height 15
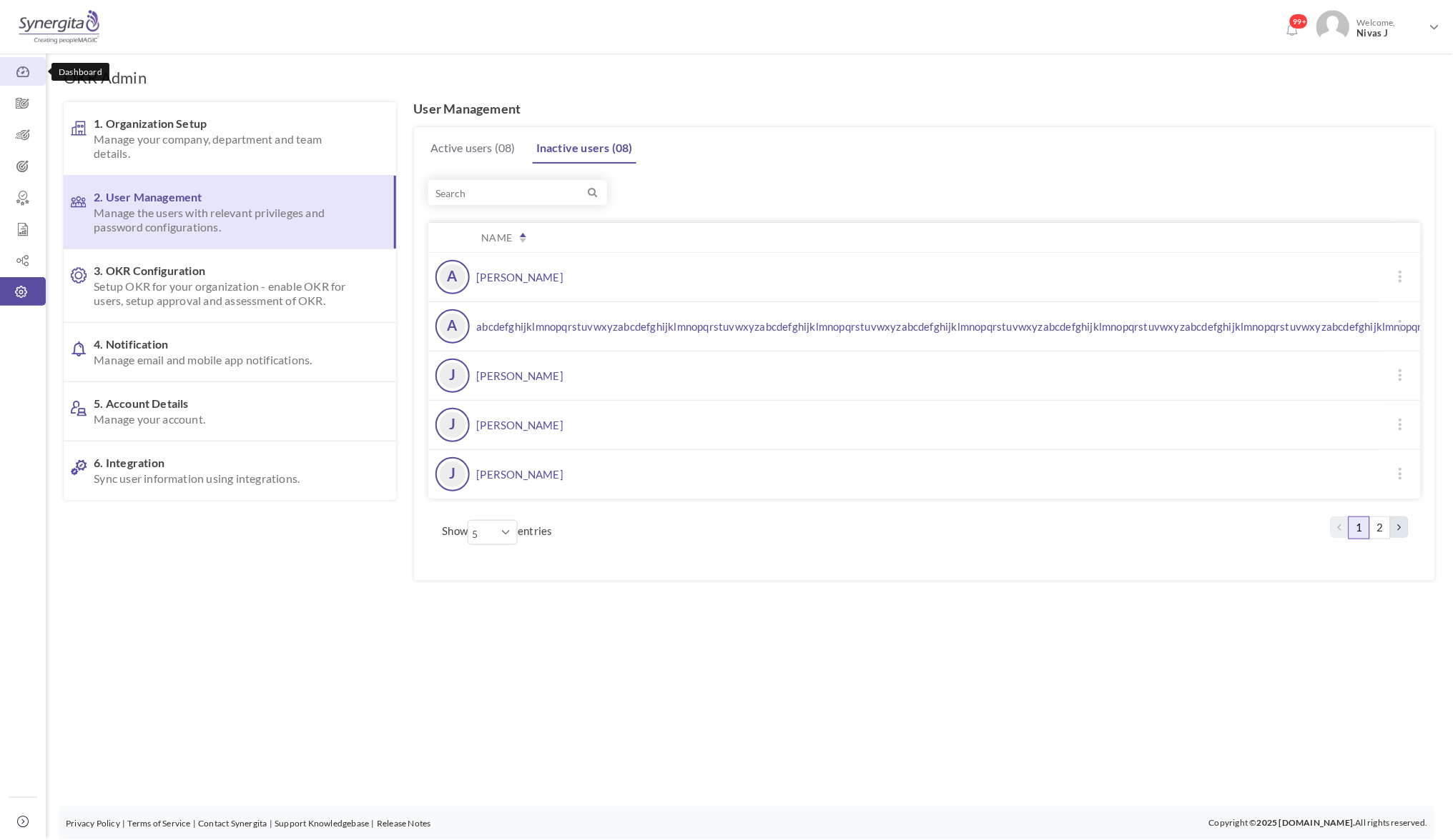
click at [25, 69] on icon at bounding box center [23, 72] width 46 height 14
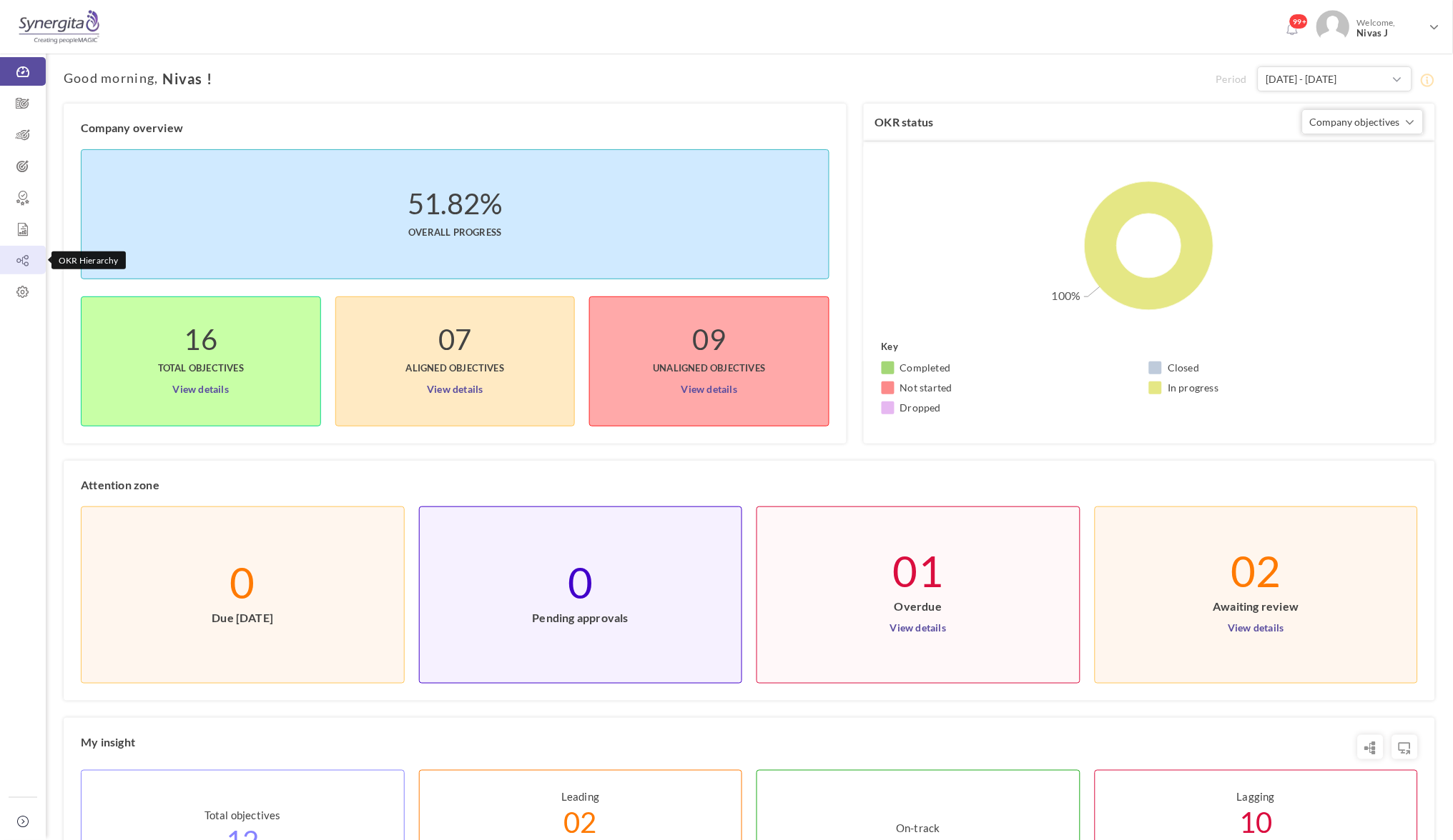
click at [34, 267] on icon at bounding box center [23, 260] width 46 height 14
